Goal: Task Accomplishment & Management: Use online tool/utility

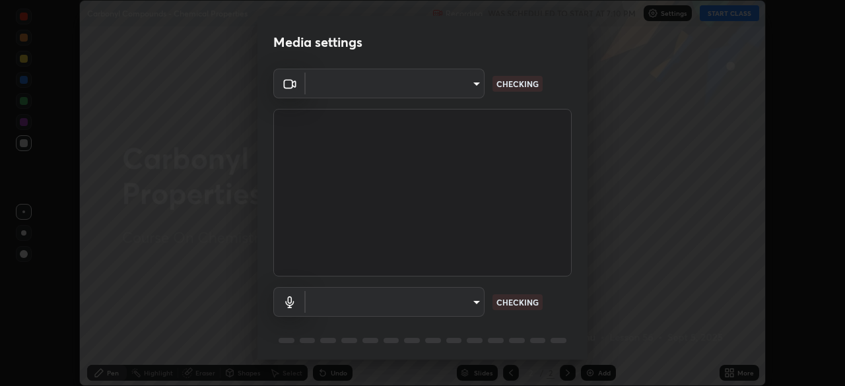
scroll to position [47, 0]
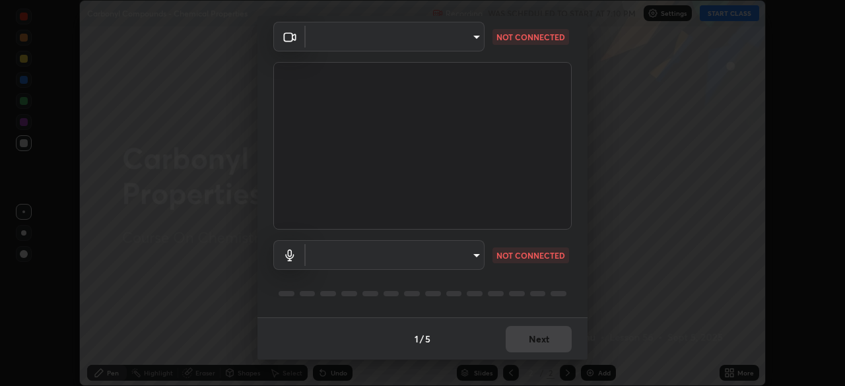
type input "a4e4d34a81fa093629e82a09c8f5b6e600f696cc3d223142969851568b1512d5"
type input "default"
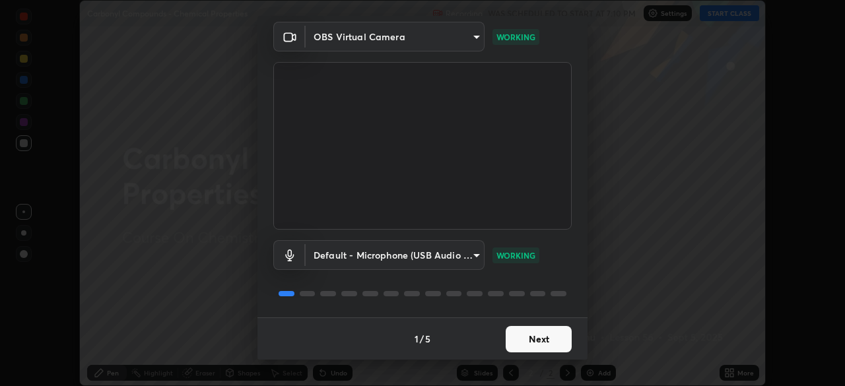
click at [544, 334] on button "Next" at bounding box center [539, 339] width 66 height 26
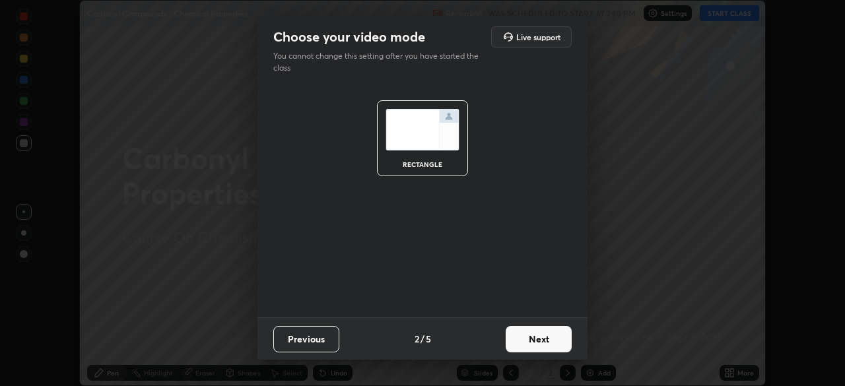
scroll to position [0, 0]
click at [542, 343] on button "Next" at bounding box center [539, 339] width 66 height 26
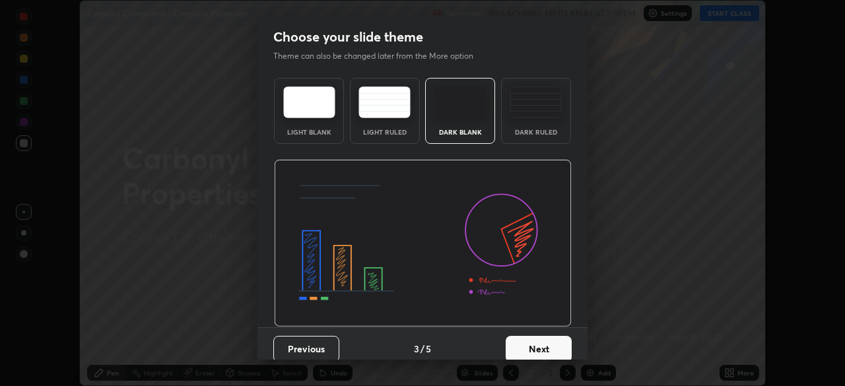
click at [542, 343] on button "Next" at bounding box center [539, 349] width 66 height 26
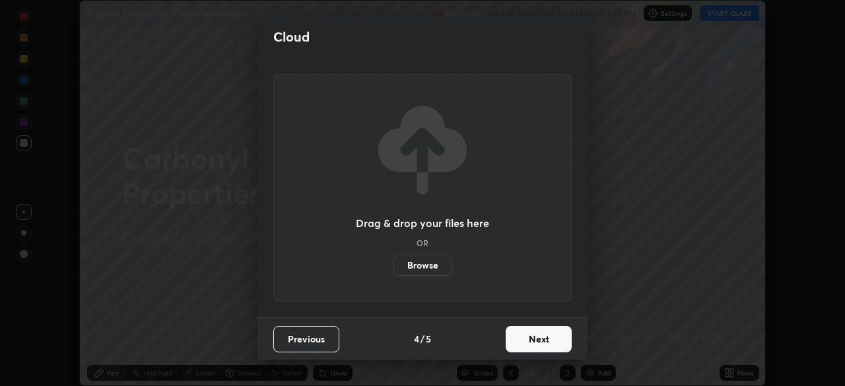
click at [542, 338] on button "Next" at bounding box center [539, 339] width 66 height 26
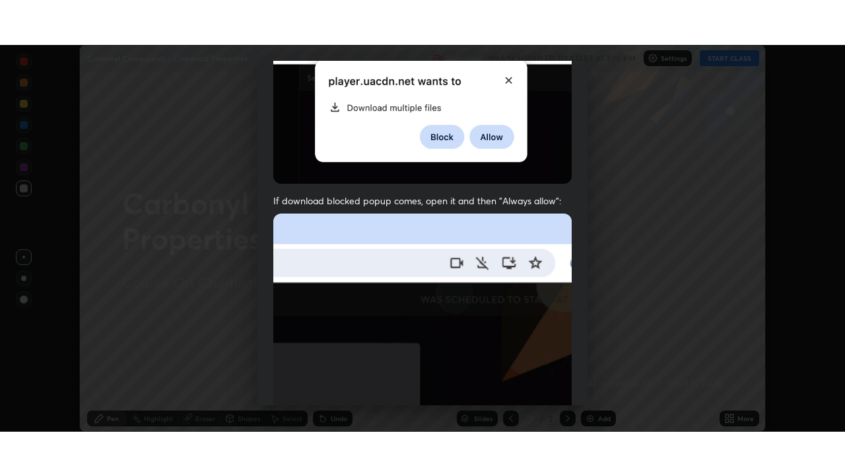
scroll to position [316, 0]
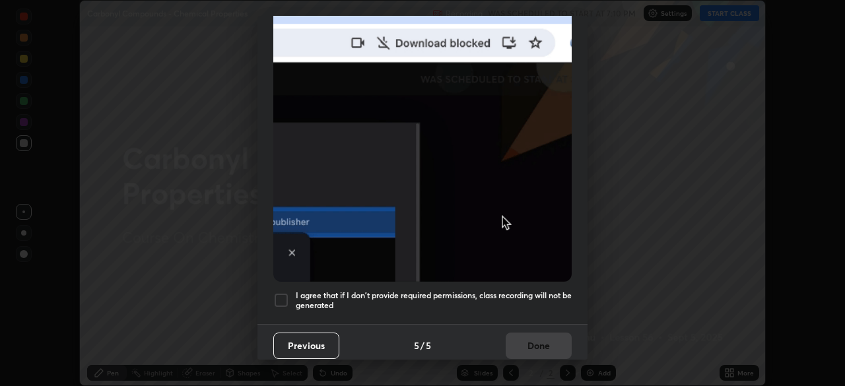
click at [422, 292] on h5 "I agree that if I don't provide required permissions, class recording will not …" at bounding box center [434, 301] width 276 height 20
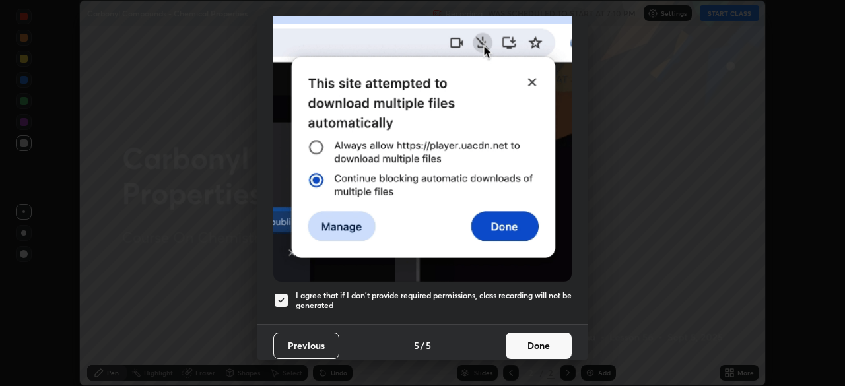
click at [524, 340] on button "Done" at bounding box center [539, 346] width 66 height 26
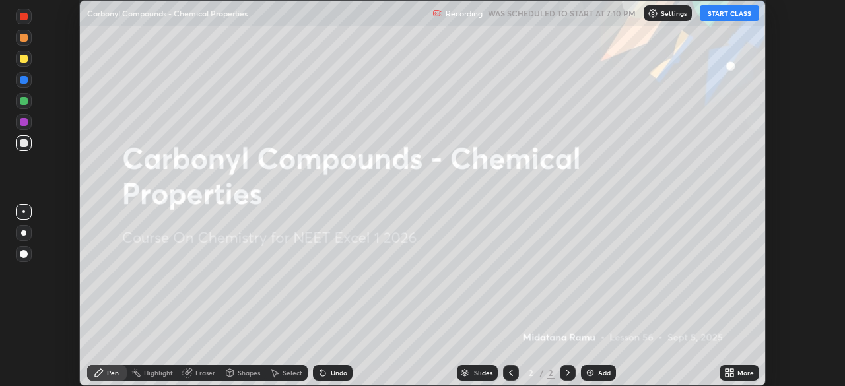
click at [715, 20] on button "START CLASS" at bounding box center [729, 13] width 59 height 16
click at [732, 372] on icon at bounding box center [732, 370] width 3 height 3
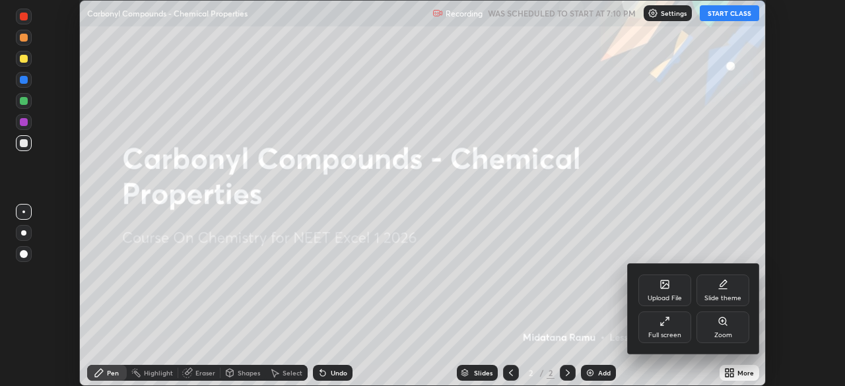
click at [668, 336] on div "Full screen" at bounding box center [665, 335] width 33 height 7
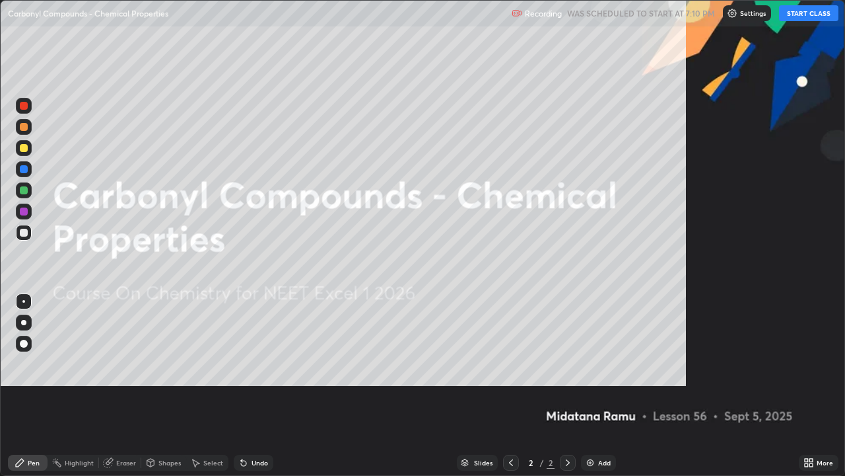
scroll to position [476, 845]
